Goal: Check status: Check status

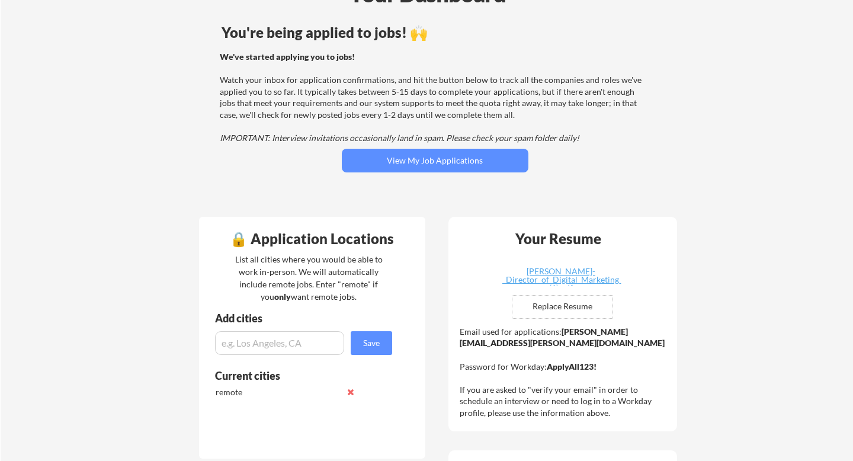
scroll to position [98, 0]
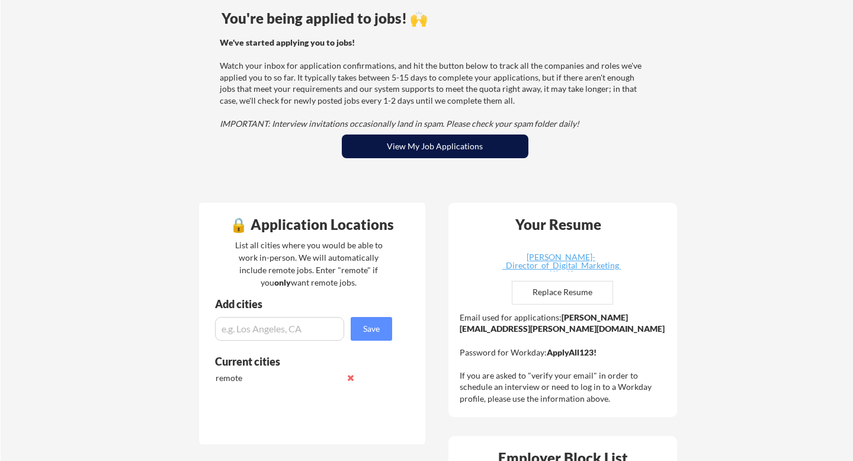
click at [480, 155] on button "View My Job Applications" at bounding box center [435, 146] width 187 height 24
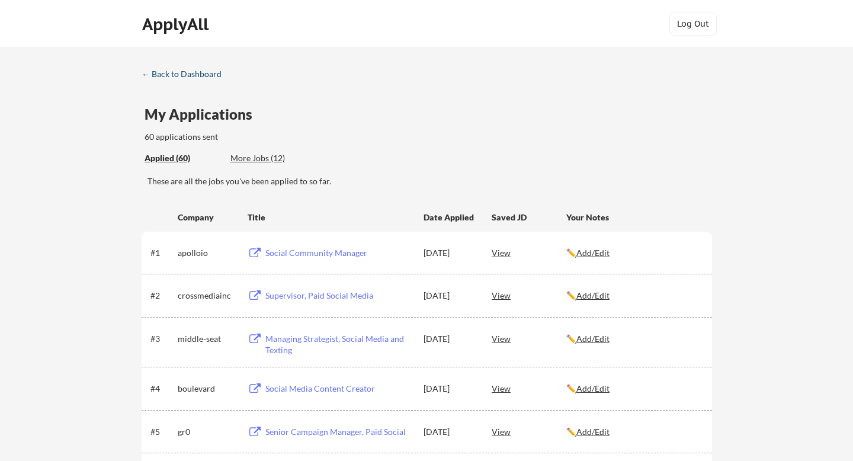
click at [187, 75] on div "← Back to Dashboard" at bounding box center [186, 74] width 89 height 8
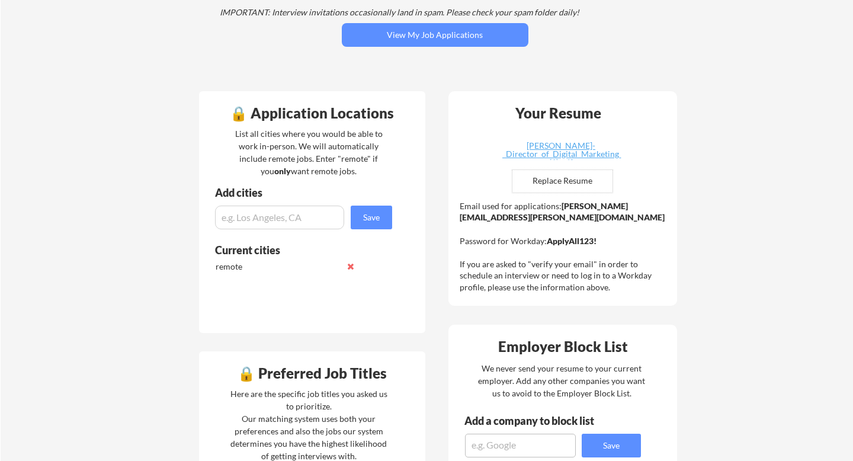
scroll to position [210, 0]
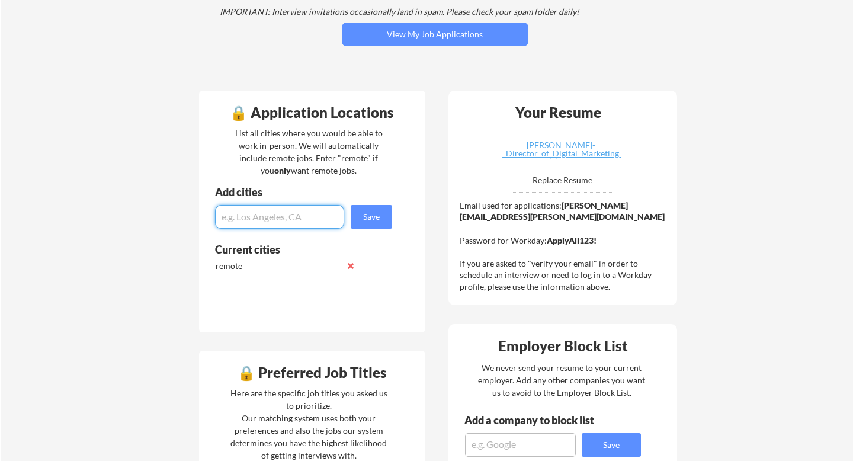
click at [256, 212] on input "input" at bounding box center [279, 217] width 129 height 24
type input "[US_STATE][GEOGRAPHIC_DATA]"
drag, startPoint x: 316, startPoint y: 214, endPoint x: 219, endPoint y: 213, distance: 97.1
click at [219, 213] on input "input" at bounding box center [279, 217] width 129 height 24
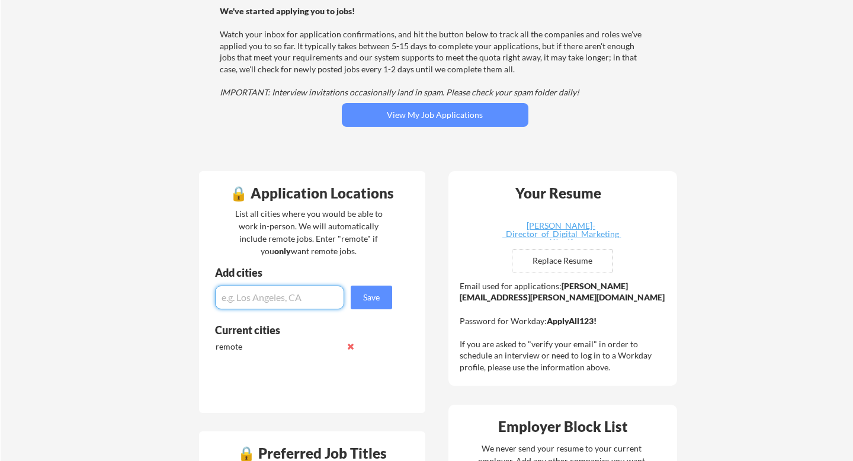
scroll to position [0, 0]
